Goal: Check status: Check status

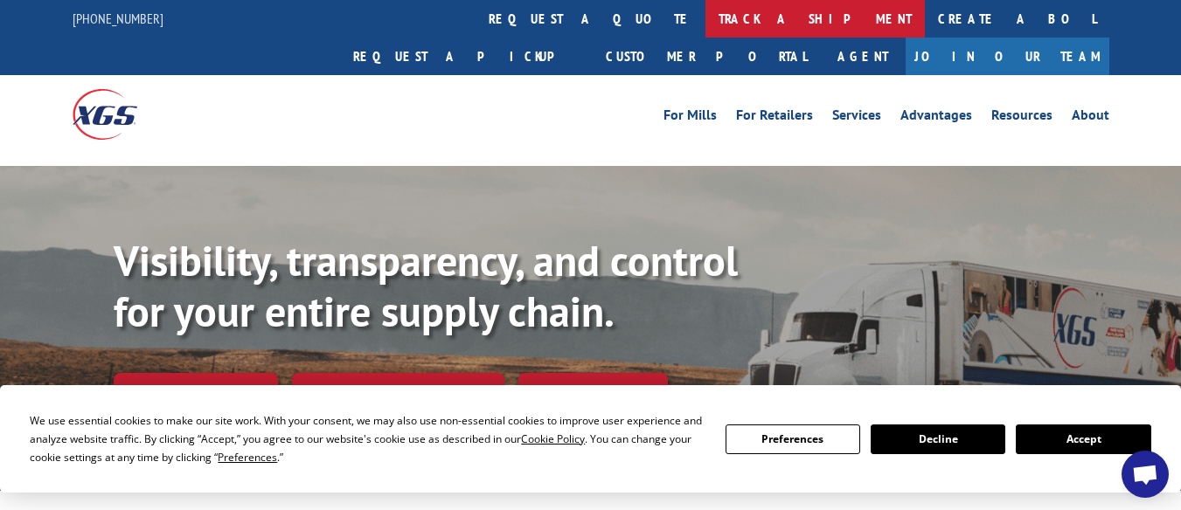
click at [705, 14] on link "track a shipment" at bounding box center [814, 19] width 219 height 38
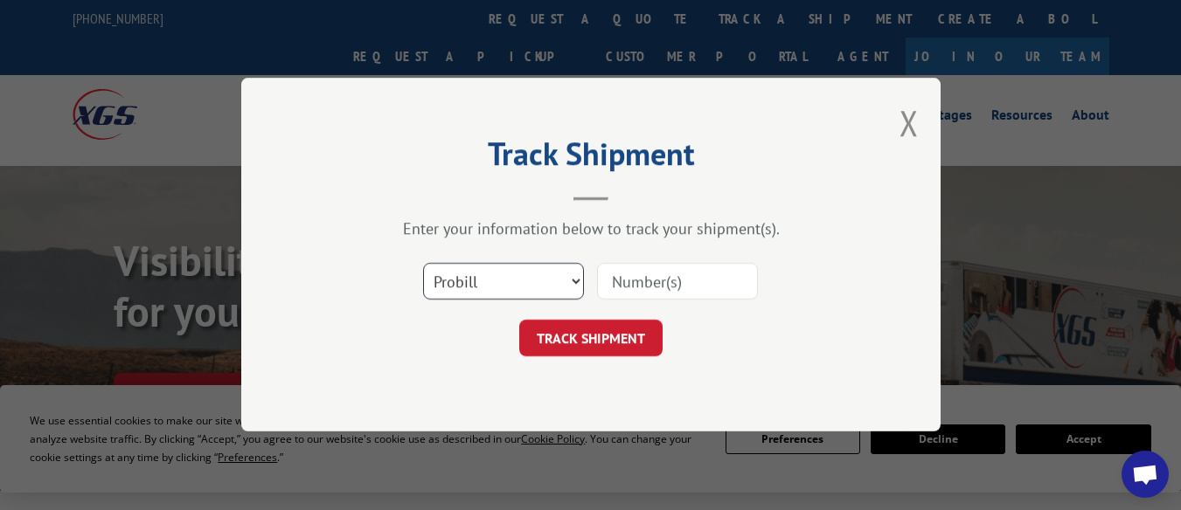
click at [502, 285] on select "Select category... Probill BOL PO" at bounding box center [503, 282] width 161 height 37
select select "bol"
click at [423, 264] on select "Select category... Probill BOL PO" at bounding box center [503, 282] width 161 height 37
click at [632, 264] on input at bounding box center [677, 282] width 161 height 37
paste input "7080981"
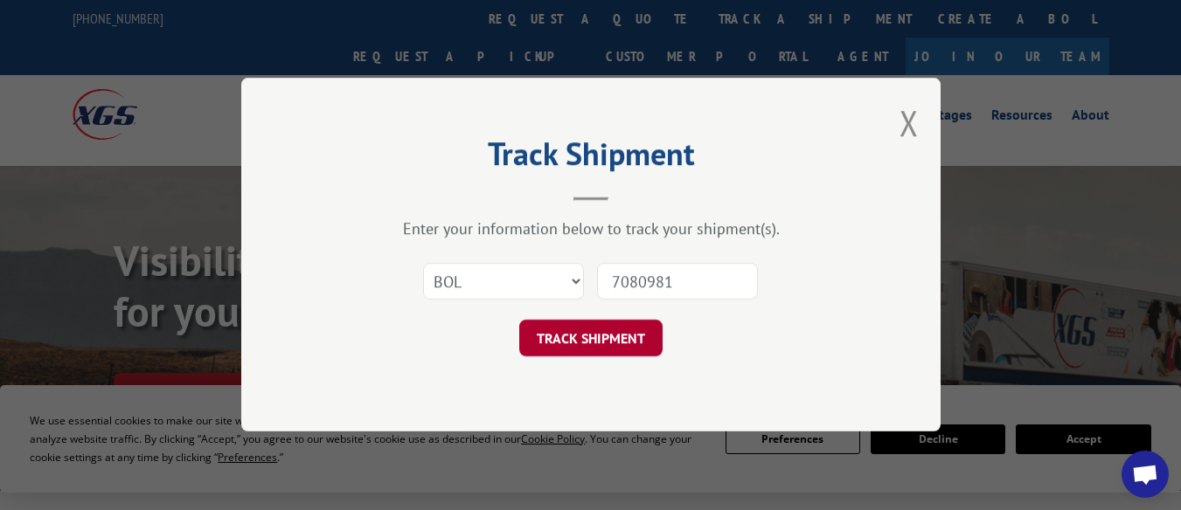
type input "7080981"
click at [598, 328] on button "TRACK SHIPMENT" at bounding box center [590, 339] width 143 height 37
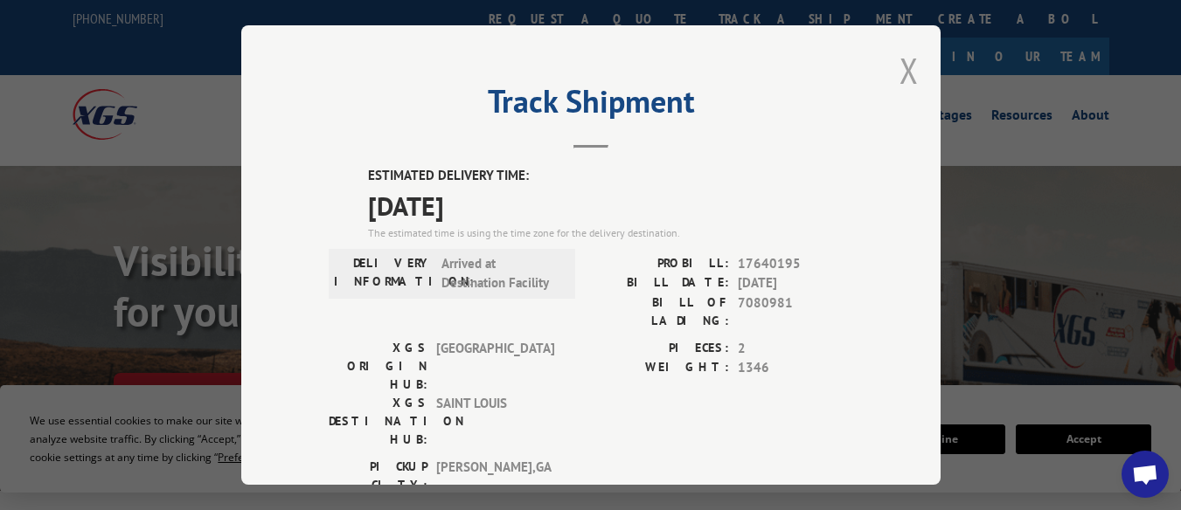
click at [904, 79] on button "Close modal" at bounding box center [908, 70] width 19 height 46
